Goal: Information Seeking & Learning: Understand process/instructions

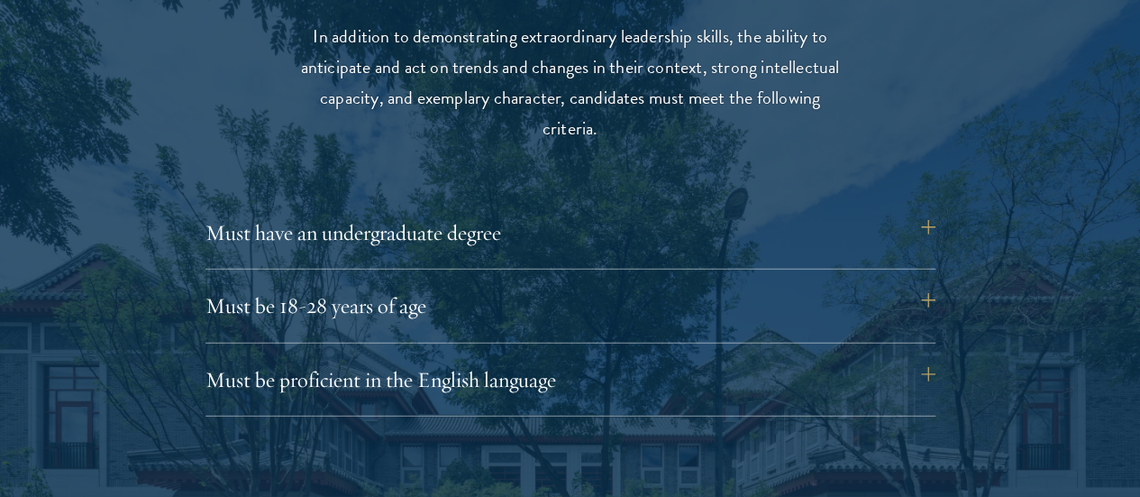
scroll to position [2379, 0]
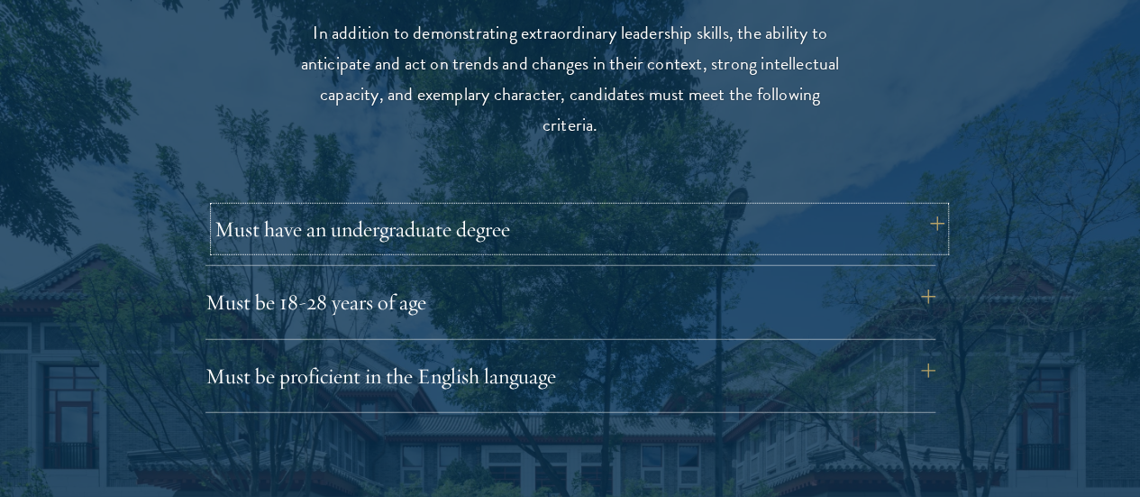
click at [524, 207] on button "Must have an undergraduate degree" at bounding box center [579, 228] width 730 height 43
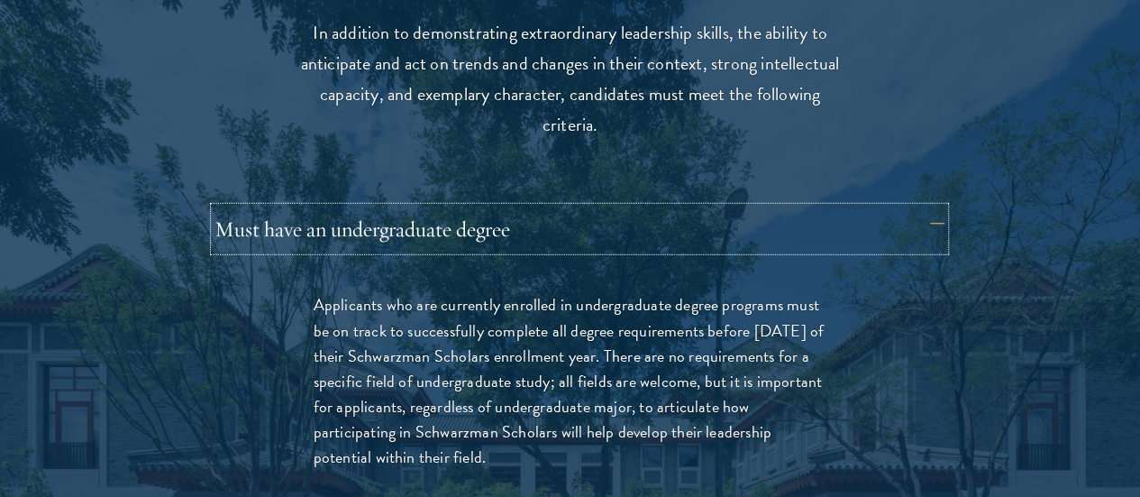
click at [498, 210] on button "Must have an undergraduate degree" at bounding box center [579, 228] width 730 height 43
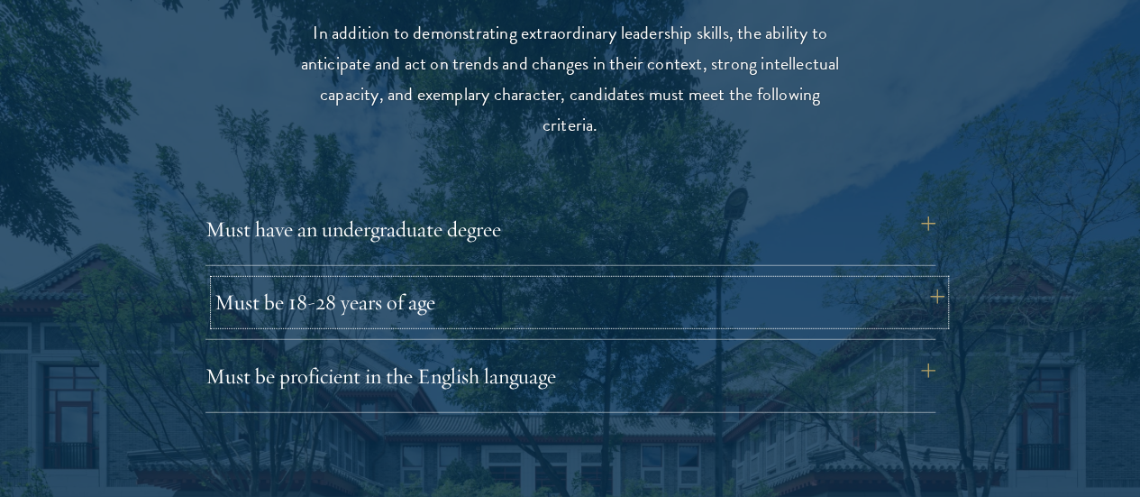
click at [433, 280] on button "Must be 18-28 years of age" at bounding box center [579, 301] width 730 height 43
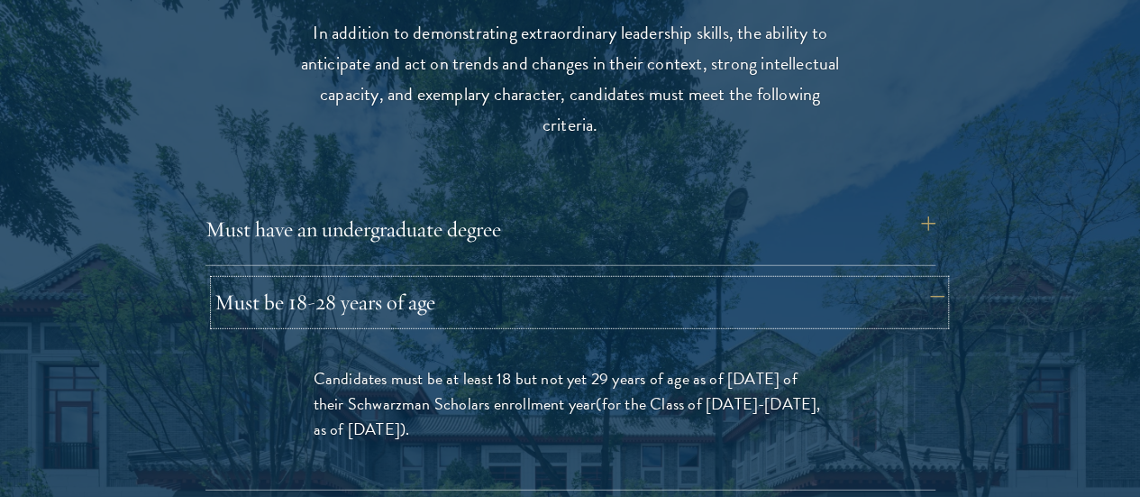
click at [430, 280] on button "Must be 18-28 years of age" at bounding box center [579, 301] width 730 height 43
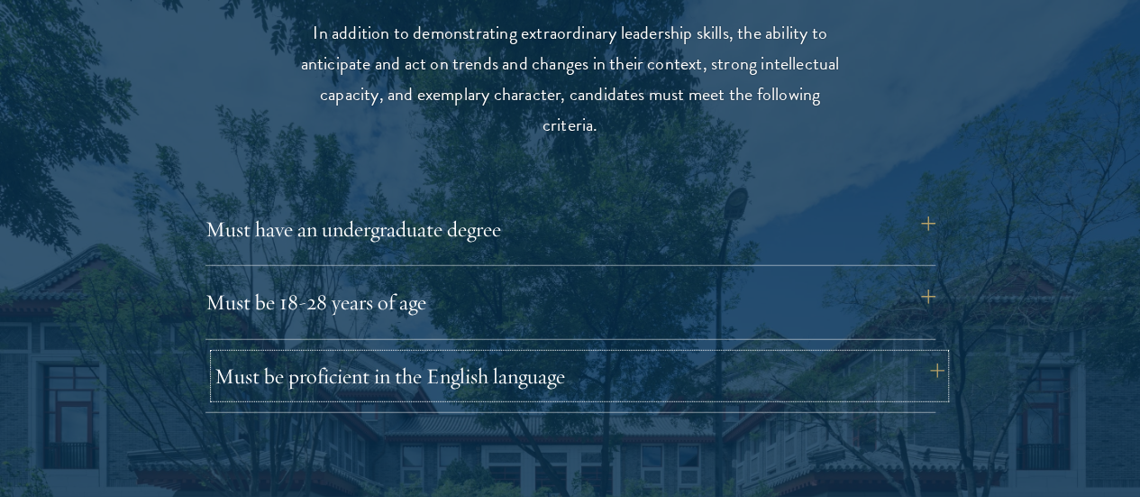
click at [471, 354] on button "Must be proficient in the English language" at bounding box center [579, 375] width 730 height 43
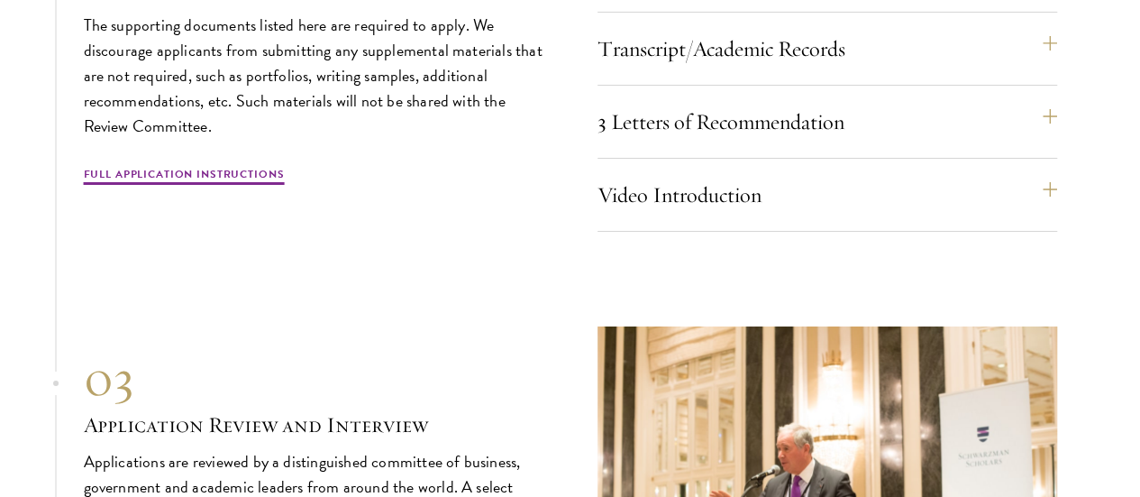
scroll to position [6600, 0]
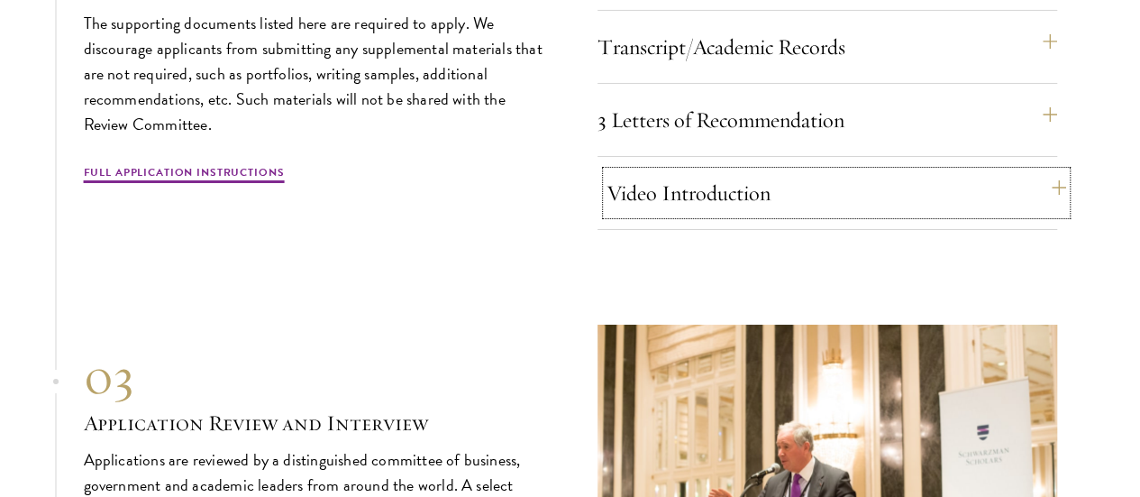
click at [766, 214] on button "Video Introduction" at bounding box center [836, 192] width 460 height 43
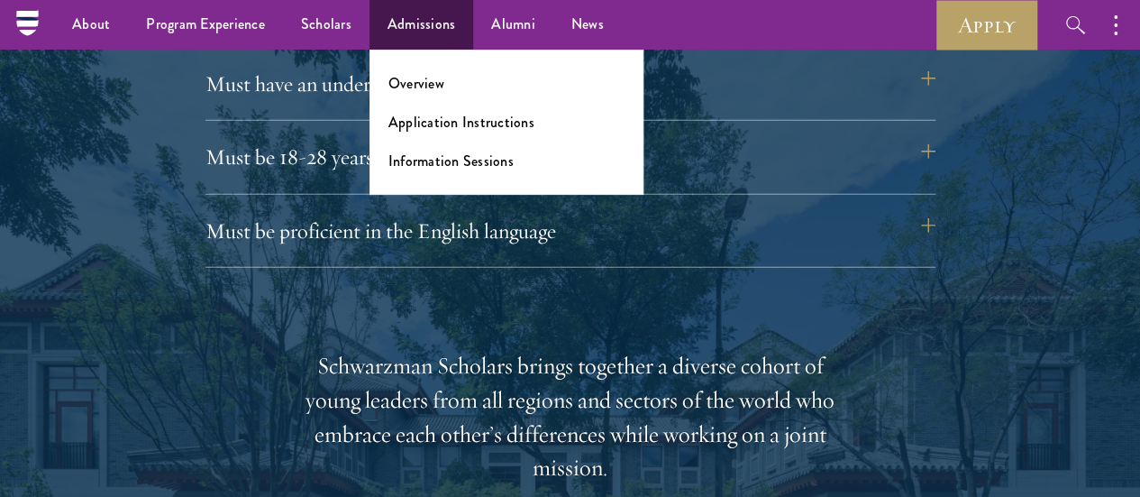
scroll to position [2365, 0]
